Goal: Task Accomplishment & Management: Complete application form

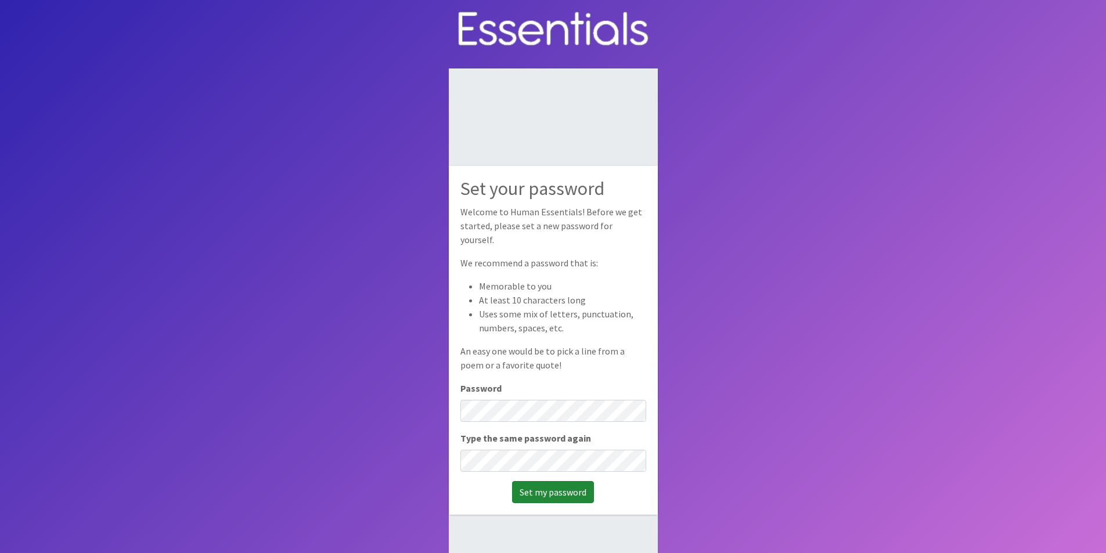
click at [539, 487] on input "Set my password" at bounding box center [553, 492] width 82 height 22
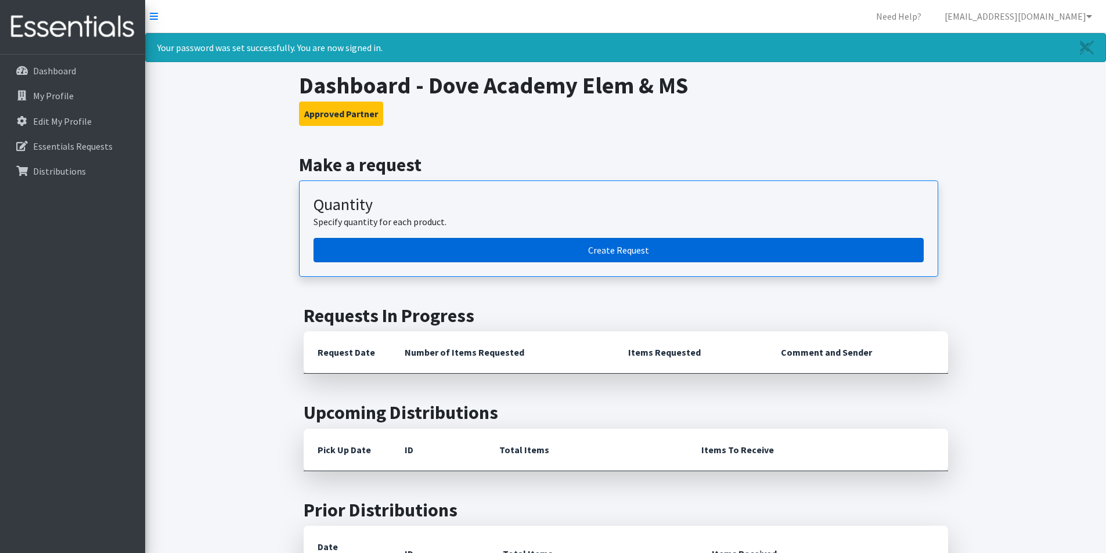
click at [411, 246] on link "Create Request" at bounding box center [618, 250] width 610 height 24
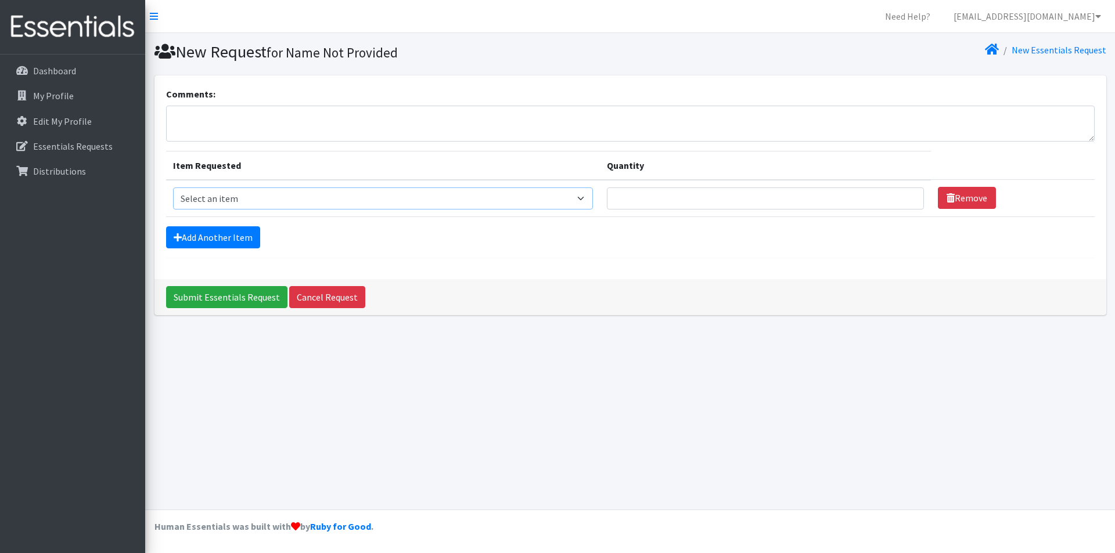
click at [245, 196] on select "Select an item Liners (Pack of 100) Makeup Bag (25) Pads 1 (Pack of 25) Pads 2 …" at bounding box center [383, 199] width 420 height 22
select select "13532"
click at [173, 188] on select "Select an item Liners (Pack of 100) Makeup Bag (25) Pads 1 (Pack of 25) Pads 2 …" at bounding box center [383, 199] width 420 height 22
click at [655, 200] on input "Quantity" at bounding box center [765, 199] width 317 height 22
click at [654, 200] on input "Quantity" at bounding box center [765, 199] width 317 height 22
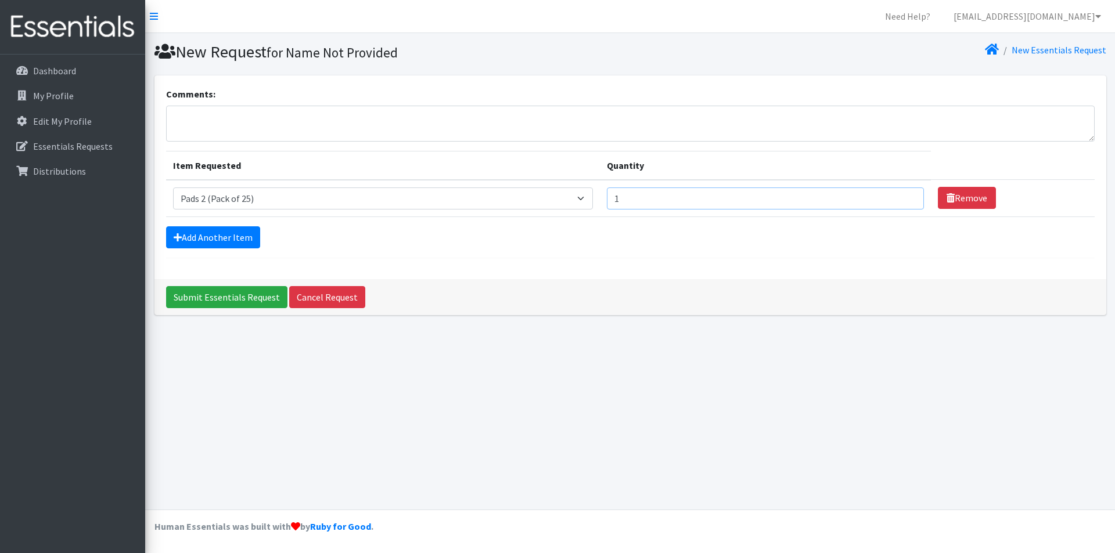
type input "1"
click at [906, 199] on input "1" at bounding box center [765, 199] width 317 height 22
click at [248, 241] on link "Add Another Item" at bounding box center [213, 237] width 94 height 22
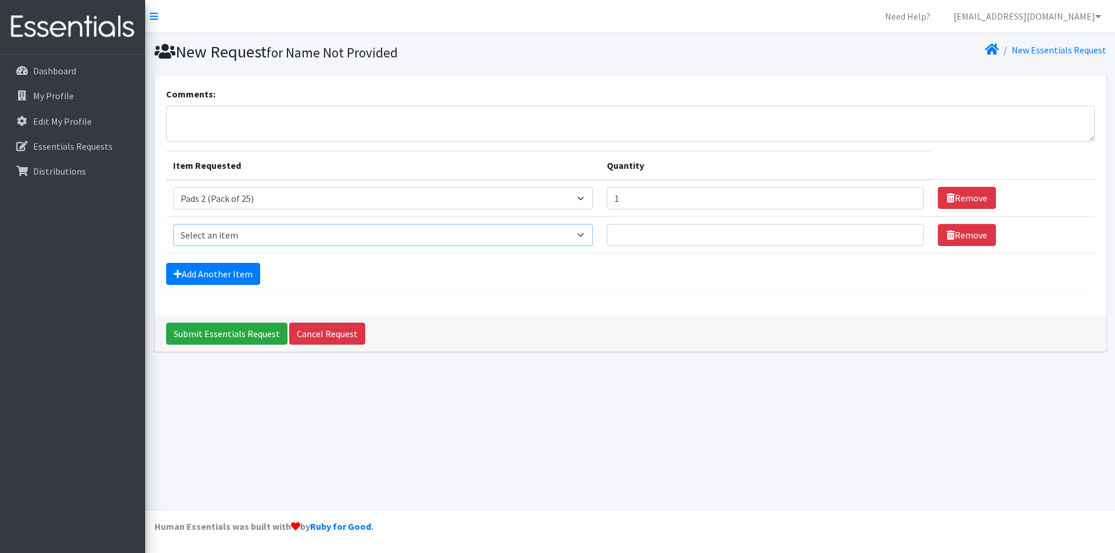
click at [250, 239] on select "Select an item Liners (Pack of 100) Makeup Bag (25) Pads 1 (Pack of 25) Pads 2 …" at bounding box center [383, 235] width 420 height 22
select select "13585"
click at [173, 224] on select "Select an item Liners (Pack of 100) Makeup Bag (25) Pads 1 (Pack of 25) Pads 2 …" at bounding box center [383, 235] width 420 height 22
click at [233, 268] on link "Add Another Item" at bounding box center [213, 274] width 94 height 22
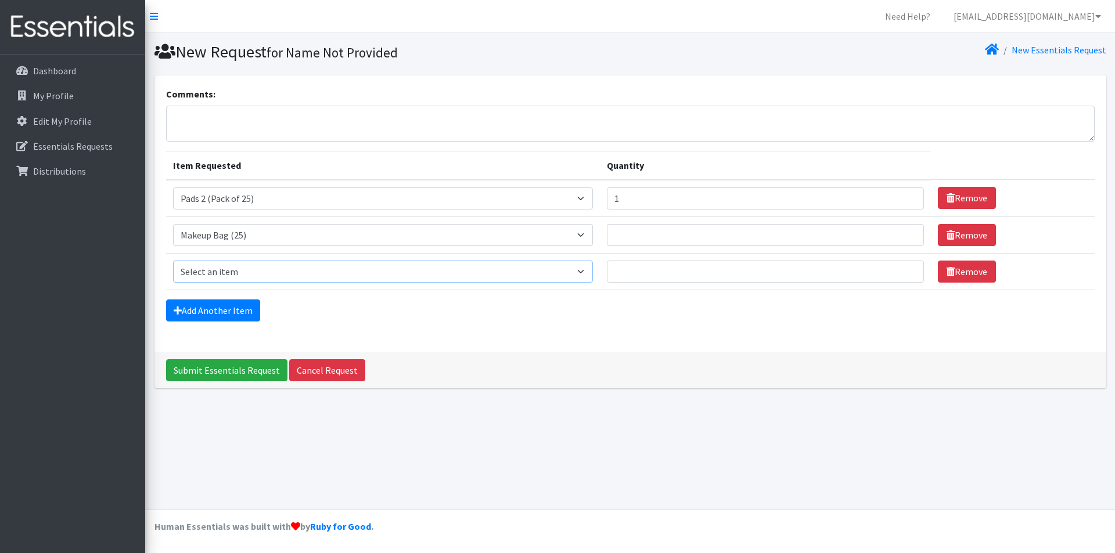
click at [240, 268] on select "Select an item Liners (Pack of 100) Makeup Bag (25) Pads 1 (Pack of 25) Pads 2 …" at bounding box center [383, 272] width 420 height 22
select select "14155"
click at [173, 261] on select "Select an item Liners (Pack of 100) Makeup Bag (25) Pads 1 (Pack of 25) Pads 2 …" at bounding box center [383, 272] width 420 height 22
click at [723, 235] on input "Quantity" at bounding box center [765, 235] width 317 height 22
click at [908, 235] on input "Quantity" at bounding box center [765, 235] width 317 height 22
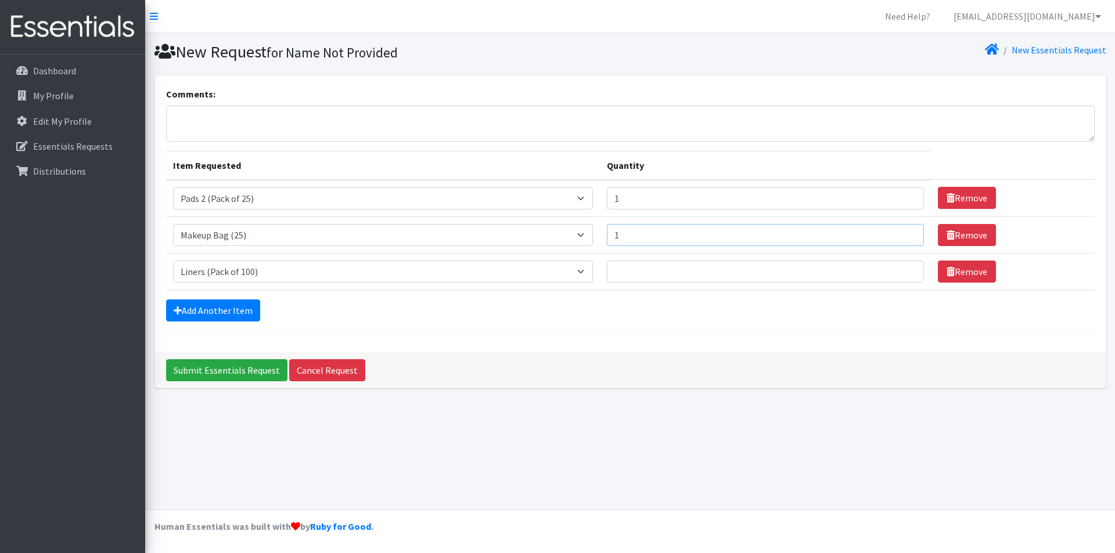
type input "1"
click at [904, 231] on input "1" at bounding box center [765, 235] width 317 height 22
click at [816, 279] on input "Quantity" at bounding box center [765, 272] width 317 height 22
type input "1"
click at [904, 266] on input "1" at bounding box center [765, 272] width 317 height 22
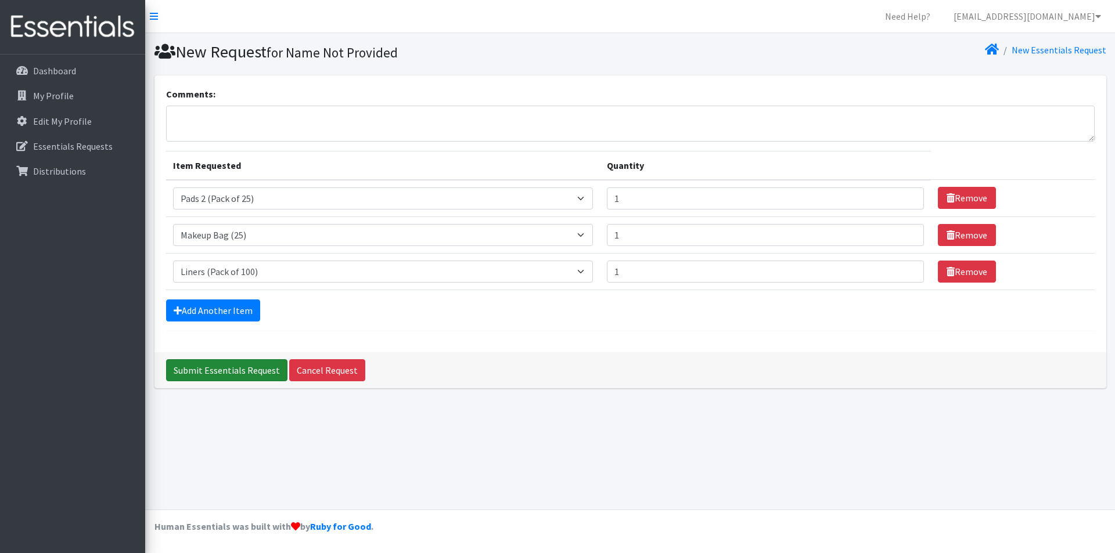
click at [195, 366] on input "Submit Essentials Request" at bounding box center [226, 370] width 121 height 22
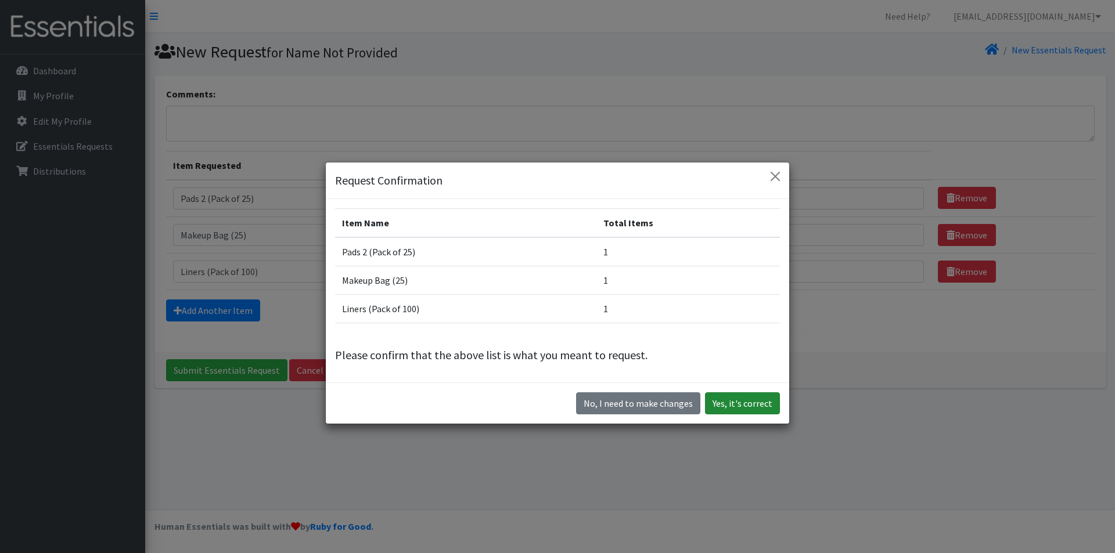
click at [744, 406] on button "Yes, it's correct" at bounding box center [742, 403] width 75 height 22
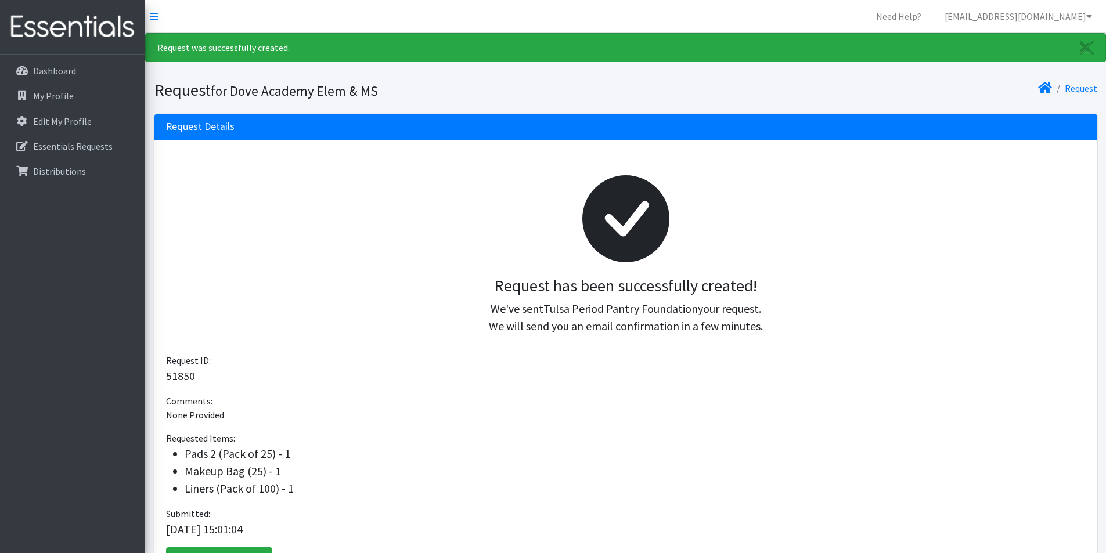
scroll to position [58, 0]
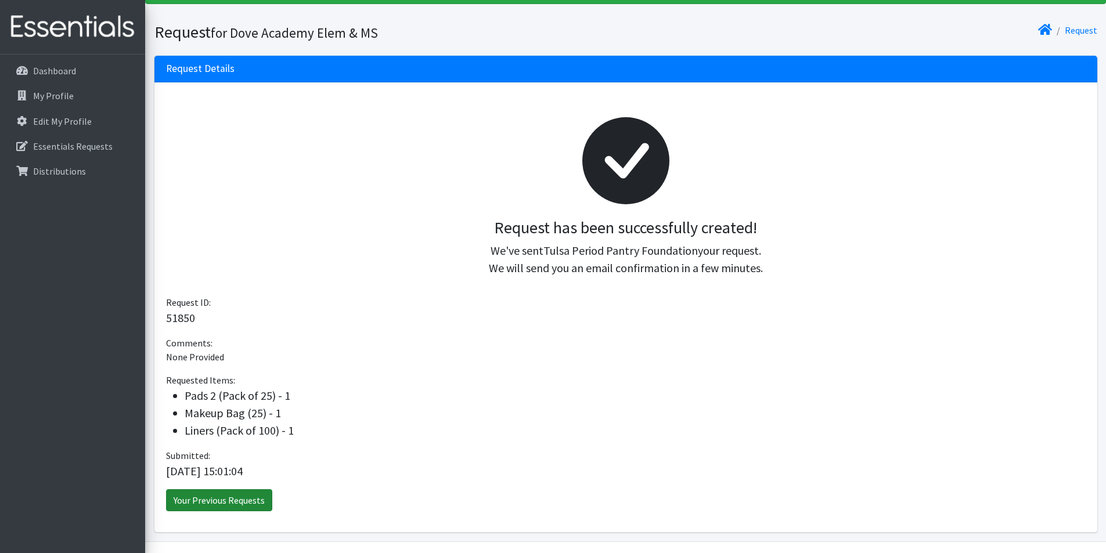
click at [262, 503] on link "Your Previous Requests" at bounding box center [219, 500] width 106 height 22
